Goal: Communication & Community: Participate in discussion

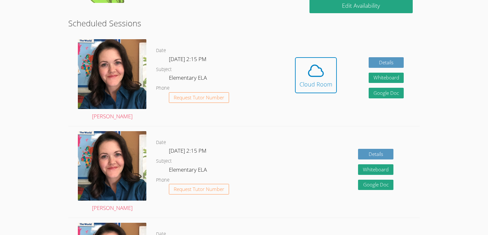
scroll to position [158, 0]
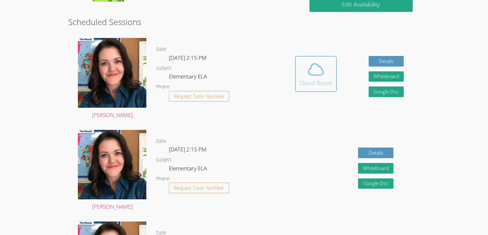
click at [327, 82] on div "Cloud Room" at bounding box center [315, 82] width 33 height 9
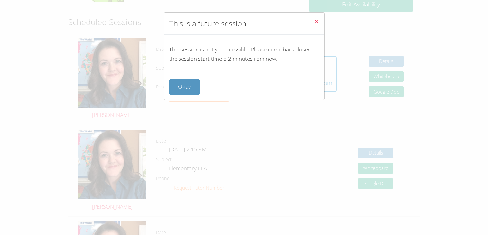
click at [322, 14] on button "Close" at bounding box center [316, 23] width 16 height 20
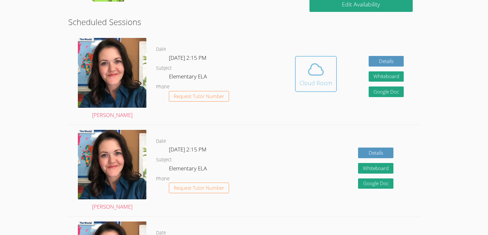
click at [327, 69] on span at bounding box center [315, 69] width 33 height 18
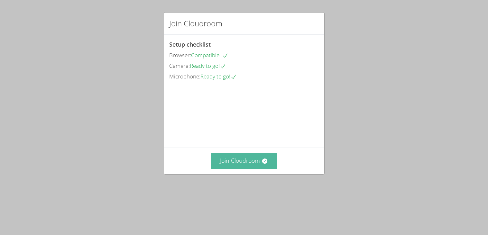
click at [256, 169] on button "Join Cloudroom" at bounding box center [244, 161] width 66 height 16
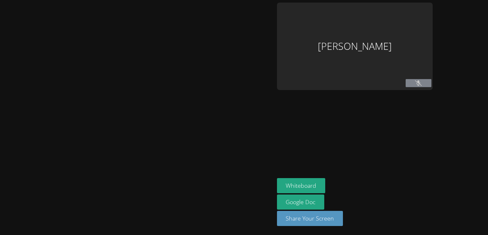
click at [266, 186] on div at bounding box center [137, 118] width 269 height 230
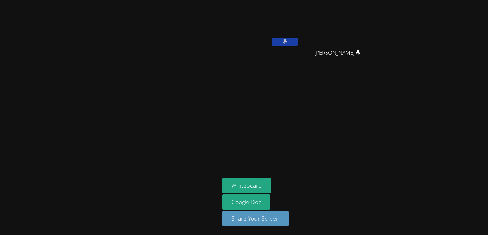
click at [374, 102] on aside "Soham Ghimire YuHsin Wu YuHsin Wu Whiteboard Google Doc Share Your Screen" at bounding box center [300, 117] width 161 height 235
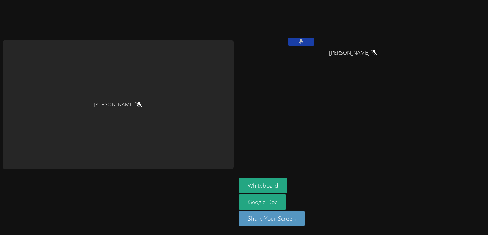
click at [0, 204] on main "[PERSON_NAME]" at bounding box center [118, 117] width 236 height 235
click at [304, 50] on div "Soham Ghimire" at bounding box center [277, 37] width 77 height 69
click at [294, 44] on button at bounding box center [301, 42] width 26 height 8
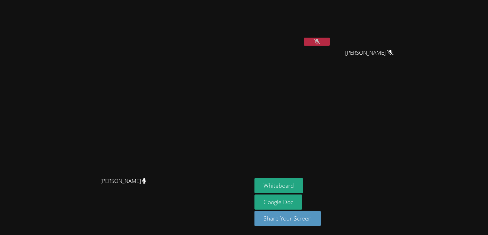
click at [330, 41] on button at bounding box center [317, 42] width 26 height 8
click at [330, 38] on button at bounding box center [317, 42] width 26 height 8
click at [330, 43] on button at bounding box center [317, 42] width 26 height 8
click at [174, 66] on video at bounding box center [126, 104] width 96 height 139
click at [303, 179] on button "Whiteboard" at bounding box center [278, 185] width 49 height 15
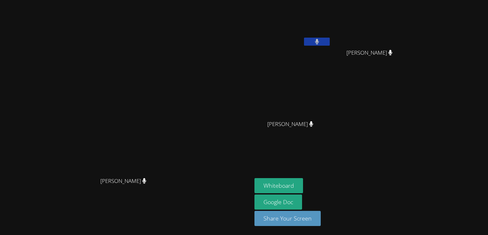
click at [111, 107] on video at bounding box center [126, 104] width 96 height 139
click at [150, 79] on video at bounding box center [126, 104] width 96 height 139
click at [174, 132] on video at bounding box center [126, 104] width 96 height 139
click at [331, 51] on div "Soham Ghimire" at bounding box center [292, 37] width 77 height 69
click at [331, 48] on div "Soham Ghimire" at bounding box center [292, 37] width 77 height 69
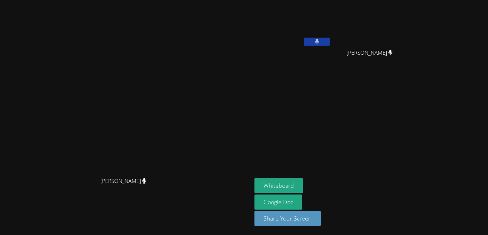
click at [319, 44] on icon at bounding box center [317, 41] width 4 height 5
click at [320, 44] on icon at bounding box center [316, 41] width 7 height 5
click at [330, 38] on button at bounding box center [317, 42] width 26 height 8
click at [304, 38] on button at bounding box center [317, 42] width 26 height 8
click at [330, 41] on button at bounding box center [317, 42] width 26 height 8
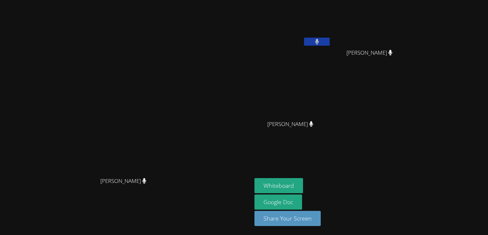
click at [319, 44] on icon at bounding box center [317, 41] width 4 height 5
click at [320, 43] on icon at bounding box center [316, 41] width 7 height 5
click at [111, 35] on video at bounding box center [126, 104] width 96 height 139
click at [115, 78] on video at bounding box center [126, 104] width 96 height 139
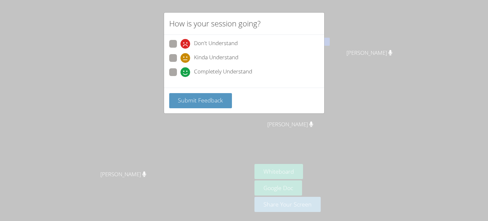
click at [177, 55] on div "Don't Understand Kinda Understand Completely Understand" at bounding box center [244, 60] width 150 height 40
click at [177, 55] on label "Kinda Understand" at bounding box center [203, 58] width 69 height 9
click at [180, 55] on input "Kinda Understand" at bounding box center [182, 56] width 5 height 5
radio input "true"
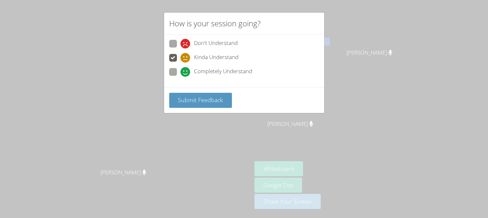
click at [180, 77] on span at bounding box center [180, 77] width 0 height 0
click at [180, 68] on input "Completely Understand" at bounding box center [182, 70] width 5 height 5
radio input "true"
click at [175, 111] on div "Submit Feedback" at bounding box center [244, 100] width 160 height 26
click at [180, 49] on span at bounding box center [180, 49] width 0 height 0
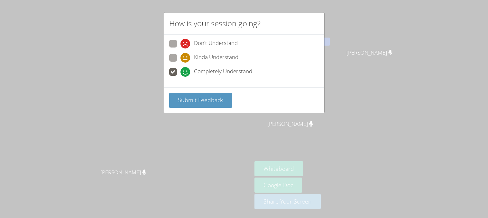
click at [180, 40] on input "Don't Understand" at bounding box center [182, 42] width 5 height 5
radio input "true"
click at [180, 63] on span at bounding box center [180, 63] width 0 height 0
click at [180, 59] on input "Kinda Understand" at bounding box center [182, 56] width 5 height 5
radio input "true"
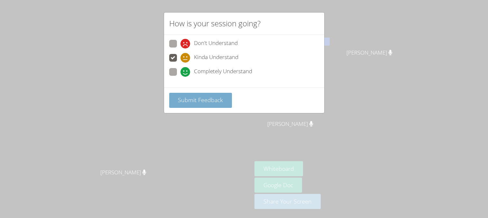
click at [196, 100] on span "Submit Feedback" at bounding box center [200, 100] width 45 height 8
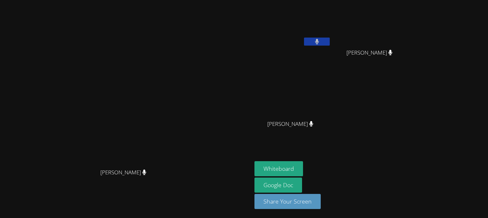
click at [174, 107] on video at bounding box center [126, 96] width 96 height 139
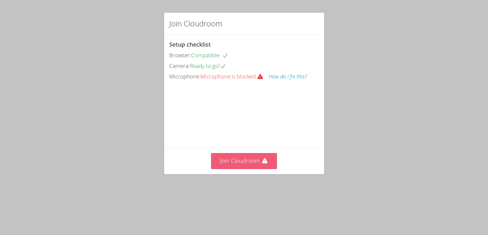
click at [245, 169] on button "Join Cloudroom" at bounding box center [244, 161] width 66 height 16
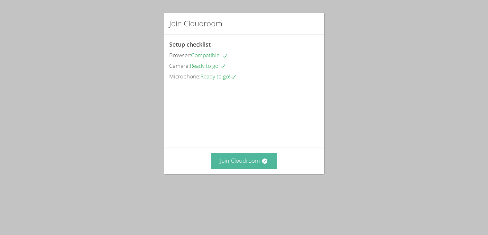
click at [241, 169] on button "Join Cloudroom" at bounding box center [244, 161] width 66 height 16
